Goal: Information Seeking & Learning: Find contact information

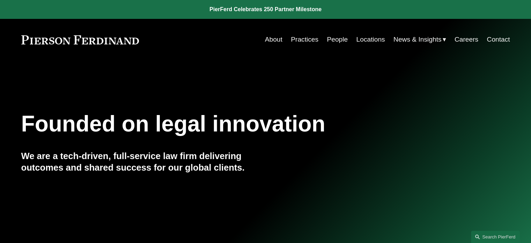
click at [302, 40] on link "Practices" at bounding box center [305, 39] width 28 height 13
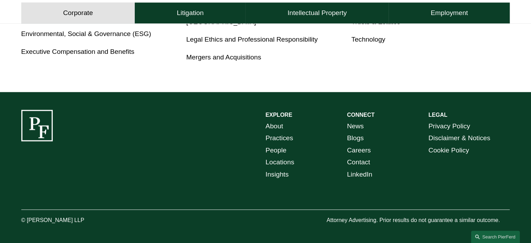
scroll to position [421, 0]
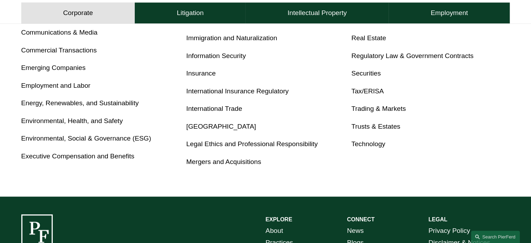
click at [379, 130] on link "Trusts & Estates" at bounding box center [375, 126] width 49 height 7
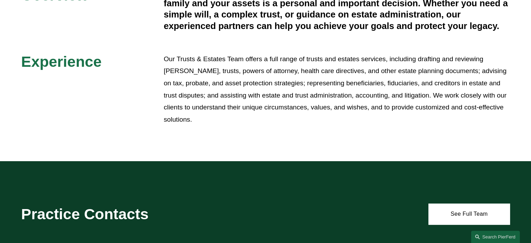
scroll to position [210, 0]
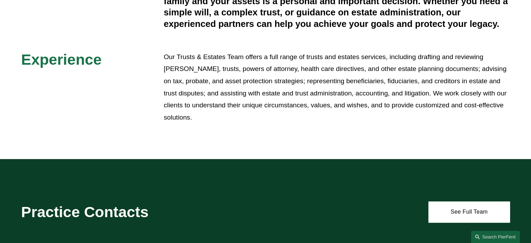
click at [43, 60] on span "Experience" at bounding box center [61, 59] width 80 height 17
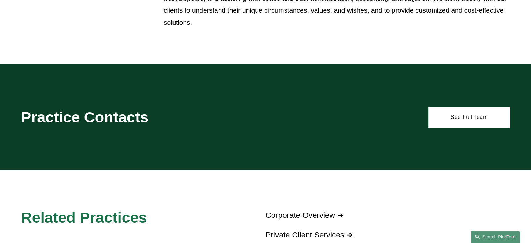
scroll to position [314, 0]
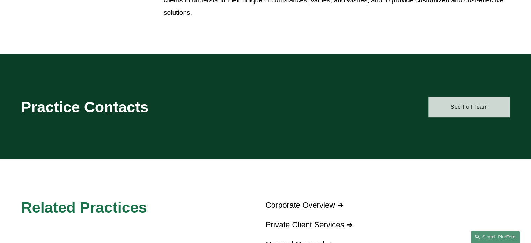
click at [475, 105] on link "See Full Team" at bounding box center [469, 106] width 81 height 21
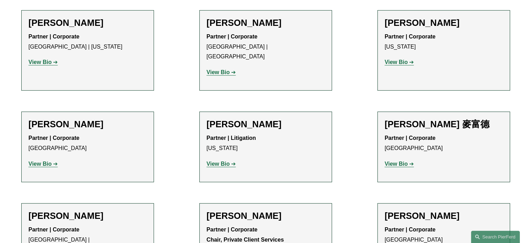
scroll to position [314, 0]
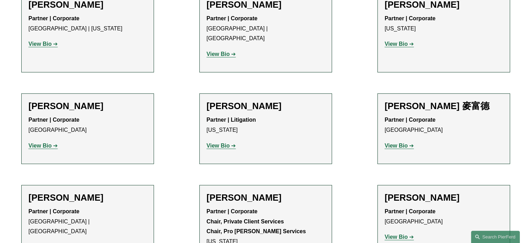
drag, startPoint x: 20, startPoint y: 138, endPoint x: 29, endPoint y: 138, distance: 9.8
click at [20, 138] on ul "Filter Location All Atlanta Austin Bellevue Boston Charlotte Chicago Cincinnati…" at bounding box center [265, 99] width 521 height 394
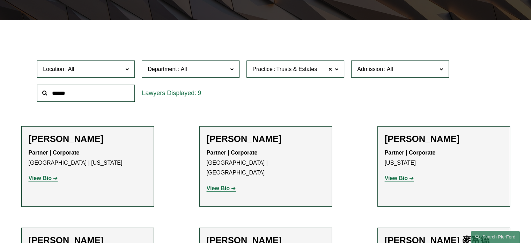
scroll to position [175, 0]
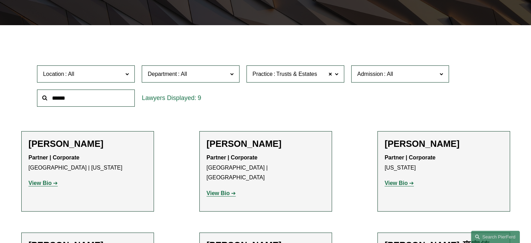
click at [67, 71] on span at bounding box center [69, 74] width 11 height 6
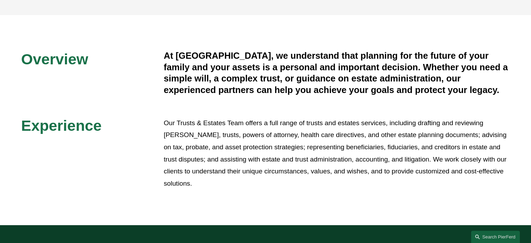
scroll to position [140, 0]
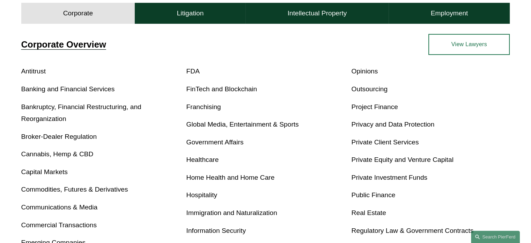
scroll to position [246, 0]
click at [105, 37] on div "Corporate Overview" at bounding box center [143, 44] width 245 height 21
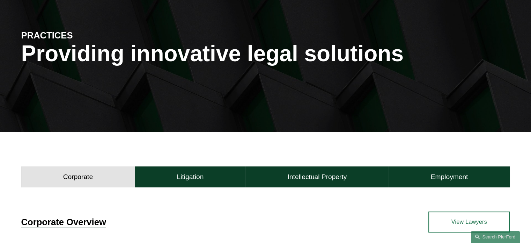
scroll to position [0, 0]
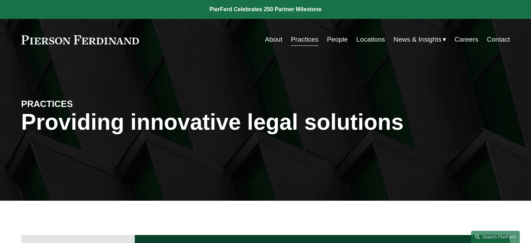
click at [333, 36] on link "People" at bounding box center [337, 39] width 21 height 13
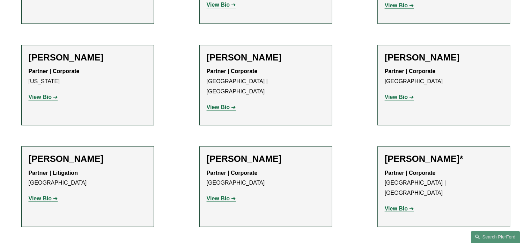
scroll to position [1070, 0]
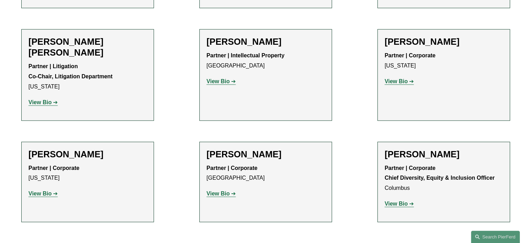
click at [49, 163] on div "Partner | Corporate New York View Bio Location: New York; Department: Corporate…" at bounding box center [88, 181] width 118 height 36
click at [48, 189] on p "View Bio" at bounding box center [88, 194] width 118 height 10
click at [44, 190] on strong "View Bio" at bounding box center [40, 193] width 23 height 6
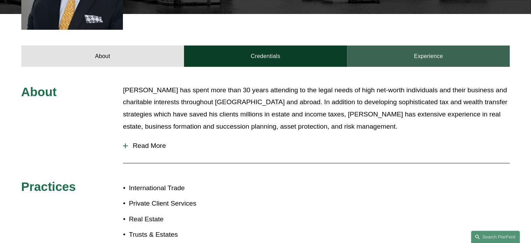
scroll to position [314, 0]
